Goal: Entertainment & Leisure: Browse casually

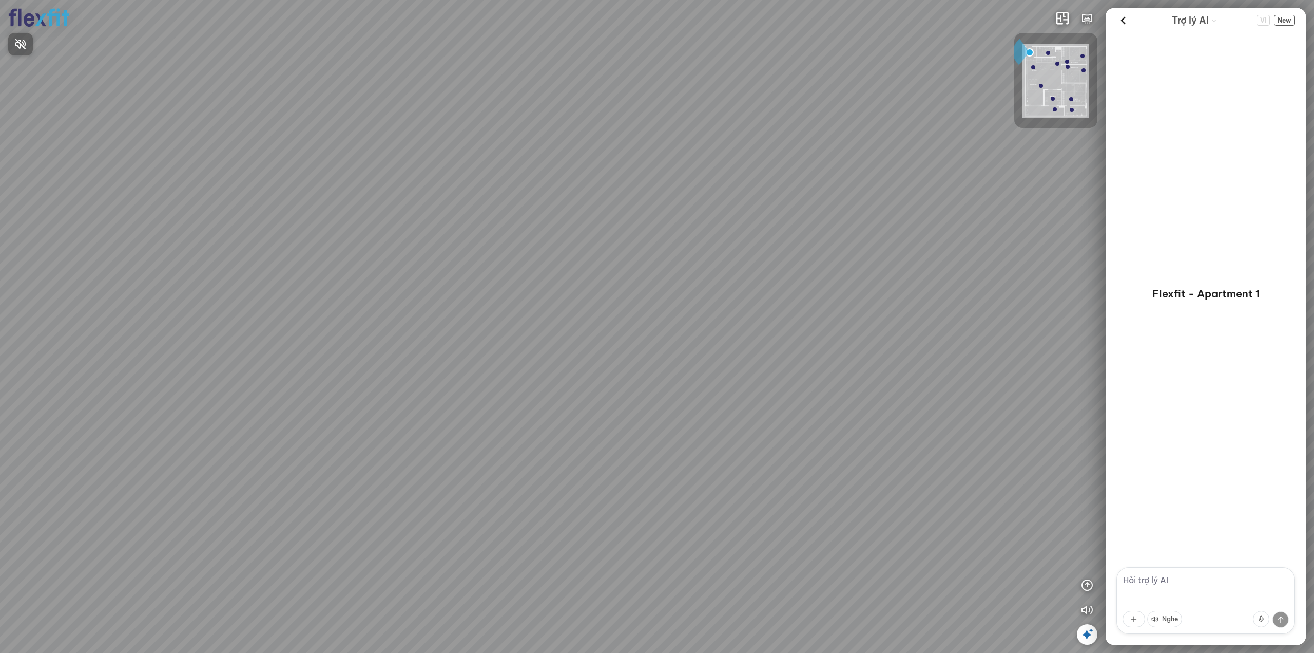
click at [1093, 635] on div at bounding box center [657, 326] width 1314 height 653
click at [1083, 637] on icon at bounding box center [1087, 634] width 12 height 12
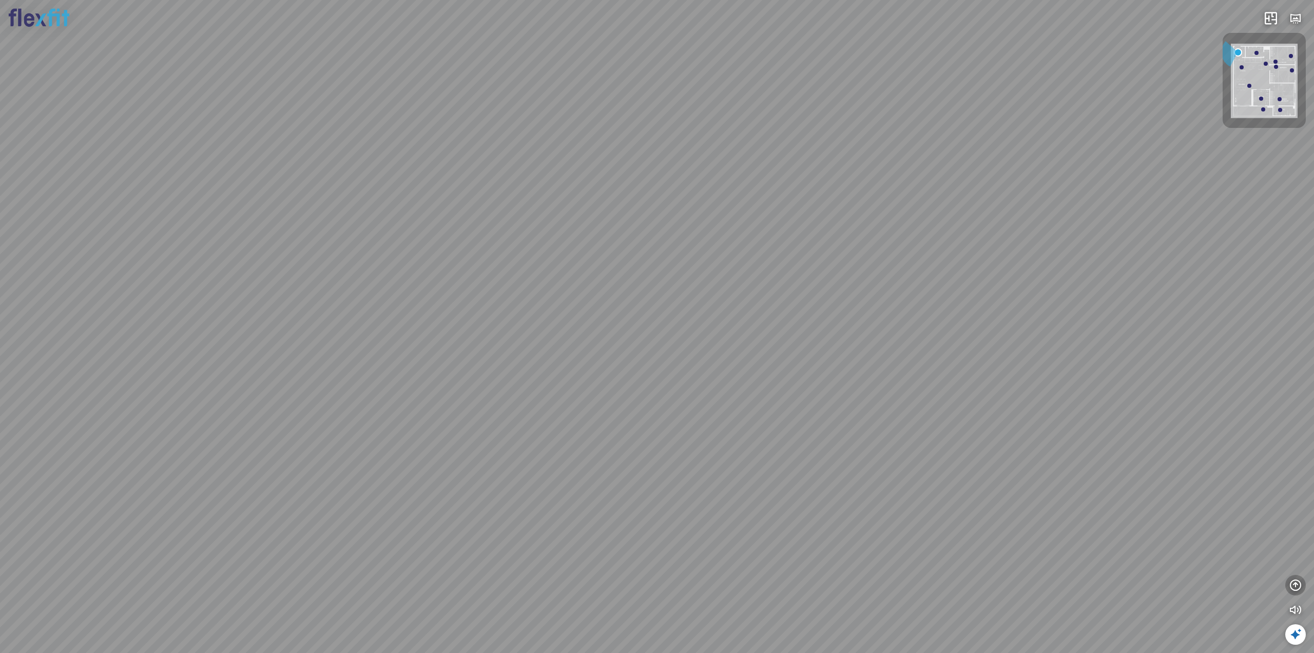
click at [1287, 580] on div "INFO: krpano 1.20.8 (build [DATE]) INFO: HTML5/Desktop - Chrome 131.0 - WebGL I…" at bounding box center [657, 326] width 1314 height 653
click at [1289, 582] on button "button" at bounding box center [1296, 585] width 21 height 21
click at [1289, 539] on button "button" at bounding box center [1296, 535] width 21 height 21
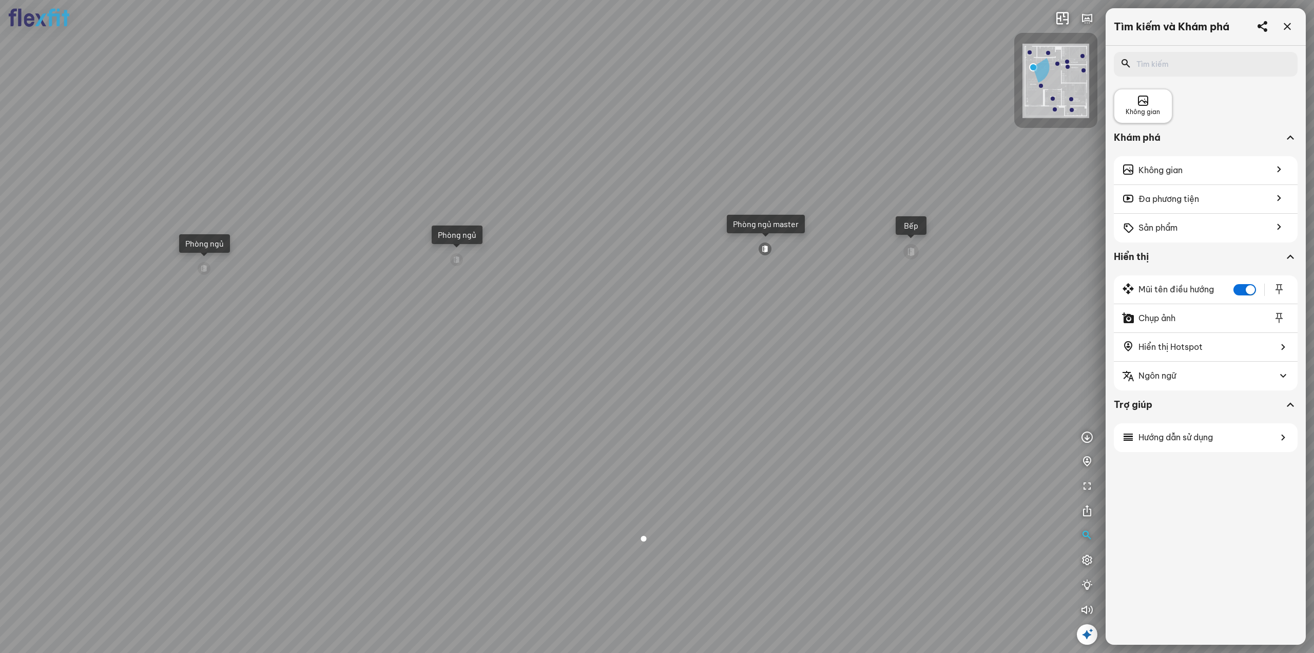
click at [1158, 100] on div "Không gian" at bounding box center [1143, 106] width 34 height 22
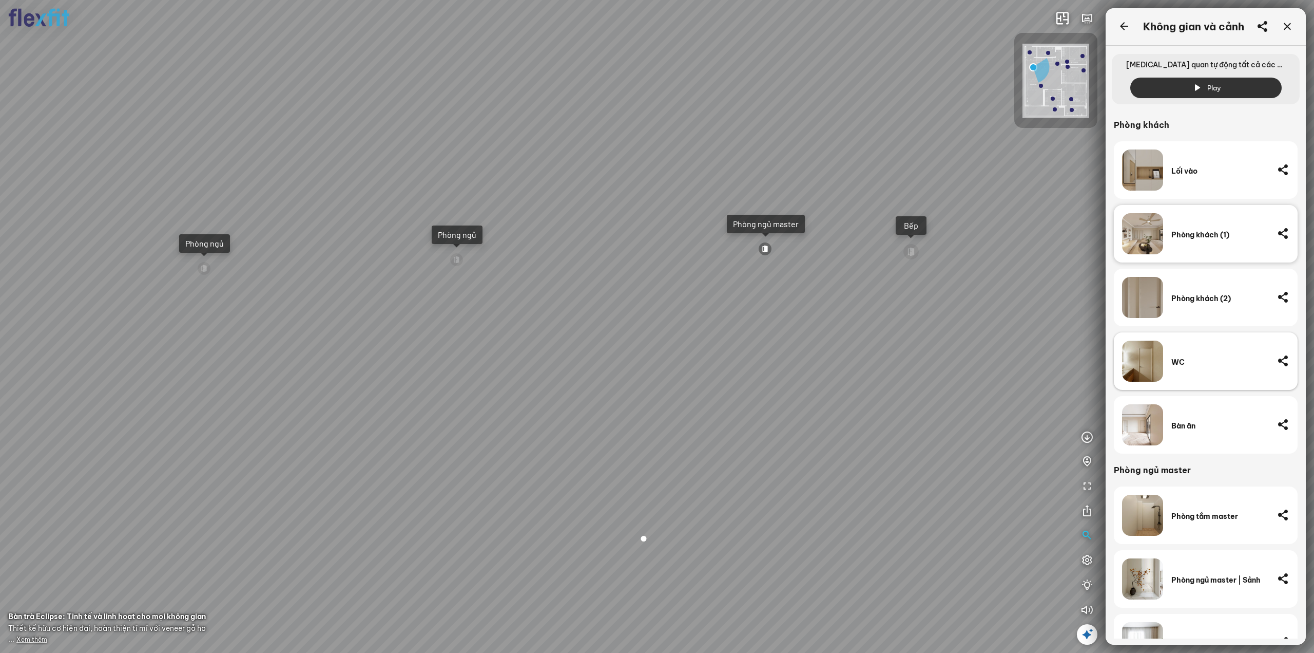
click at [1211, 365] on div "WC" at bounding box center [1221, 361] width 98 height 9
